Goal: Information Seeking & Learning: Learn about a topic

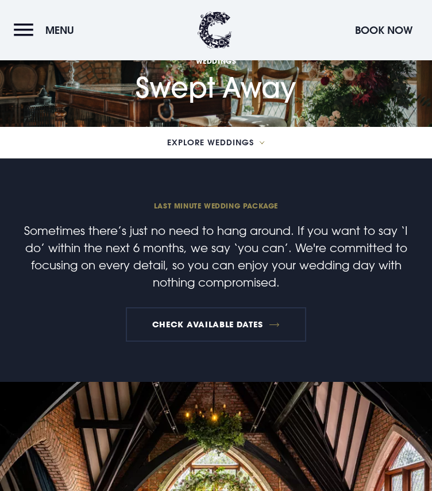
scroll to position [202, 0]
click at [205, 308] on link "Check available dates" at bounding box center [216, 325] width 180 height 34
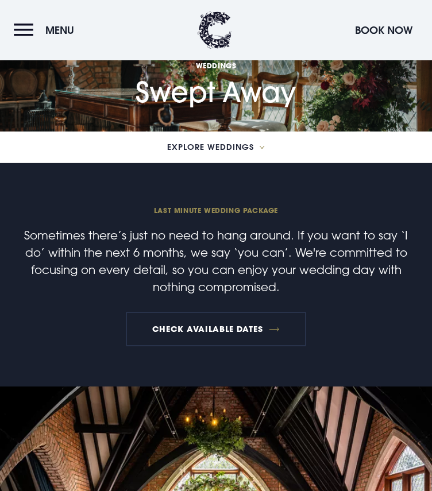
scroll to position [0, 0]
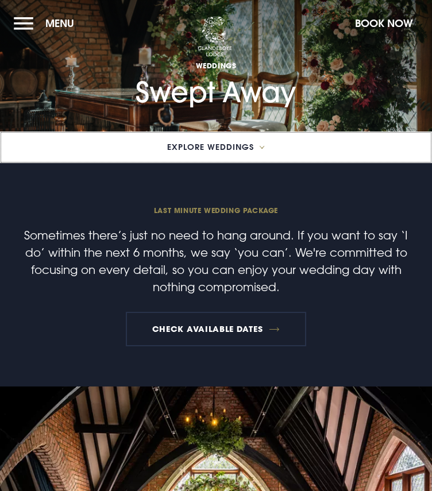
click at [220, 148] on span "Explore Weddings" at bounding box center [210, 147] width 87 height 8
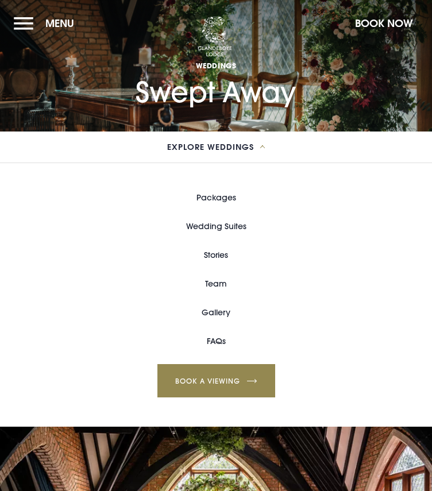
click at [210, 342] on link "FAQs" at bounding box center [216, 341] width 19 height 29
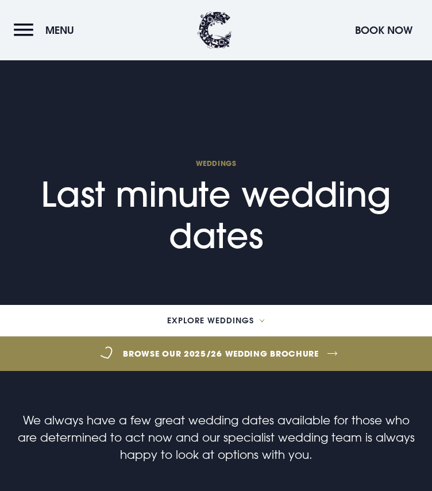
scroll to position [740, 0]
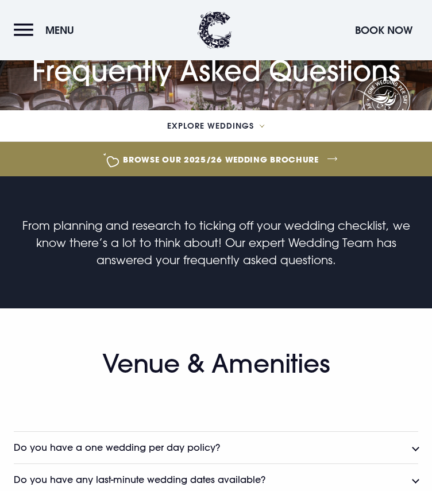
scroll to position [354, 0]
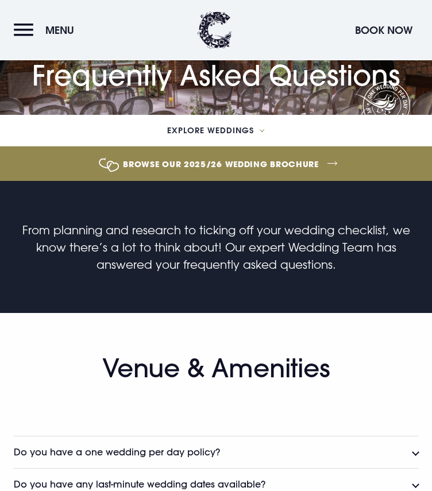
scroll to position [0, 0]
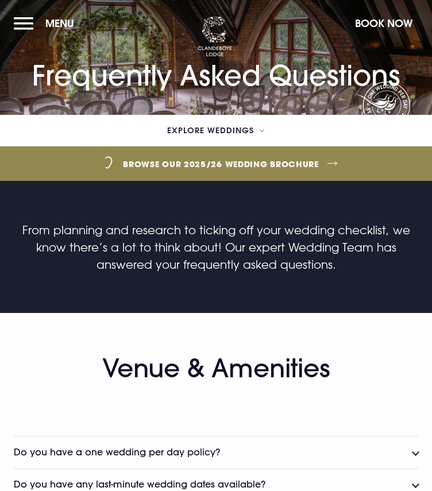
click at [24, 22] on button "Menu" at bounding box center [47, 23] width 66 height 25
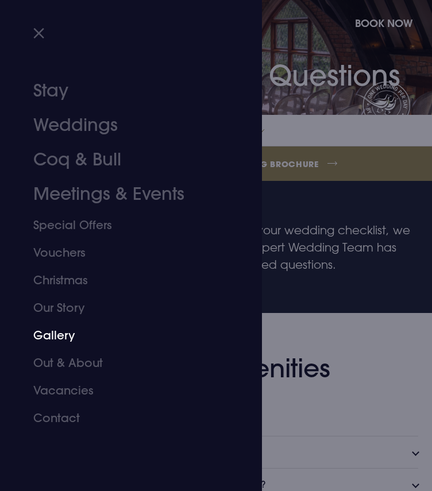
click at [53, 336] on link "Gallery" at bounding box center [124, 336] width 182 height 28
